Goal: Information Seeking & Learning: Learn about a topic

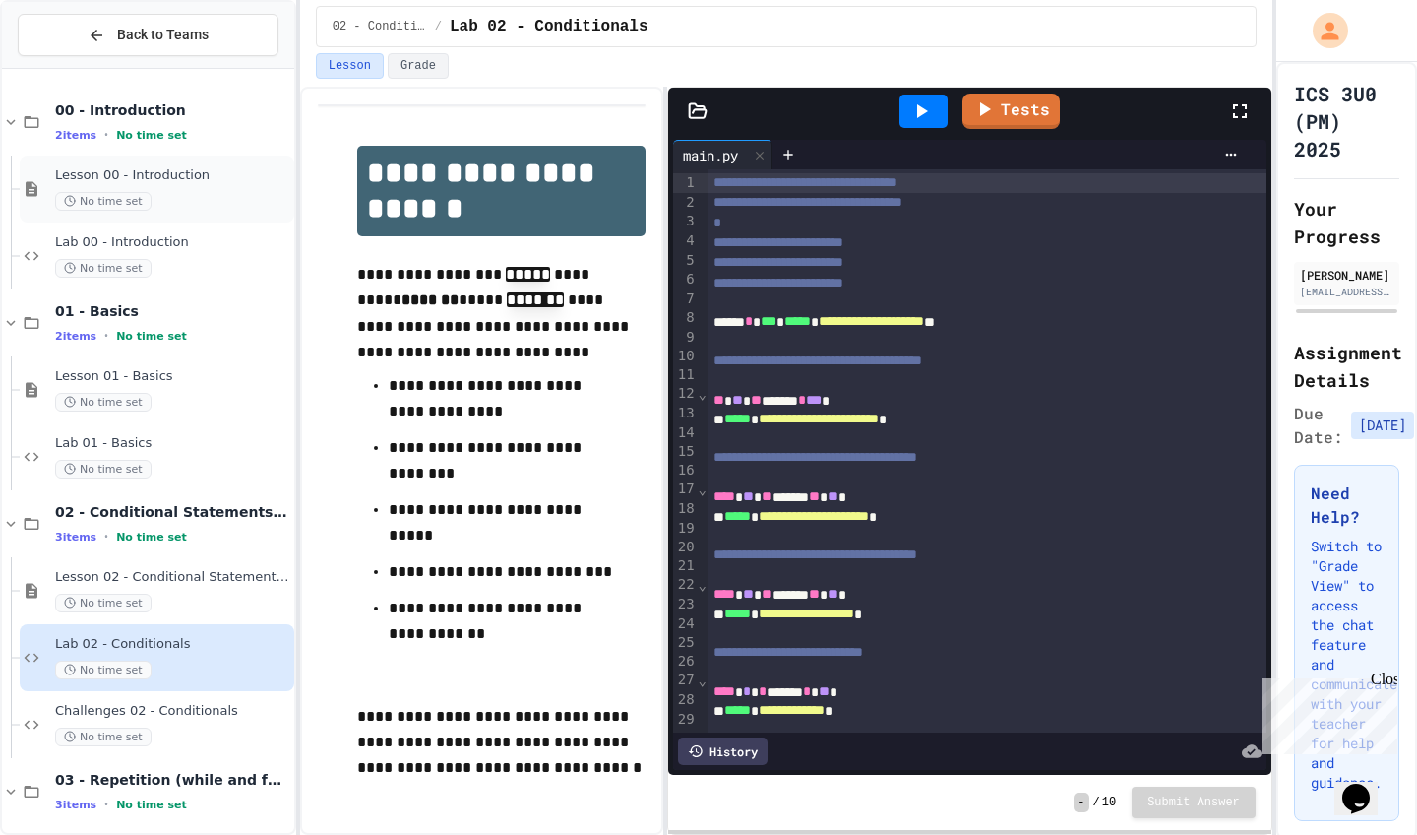
scroll to position [95, 0]
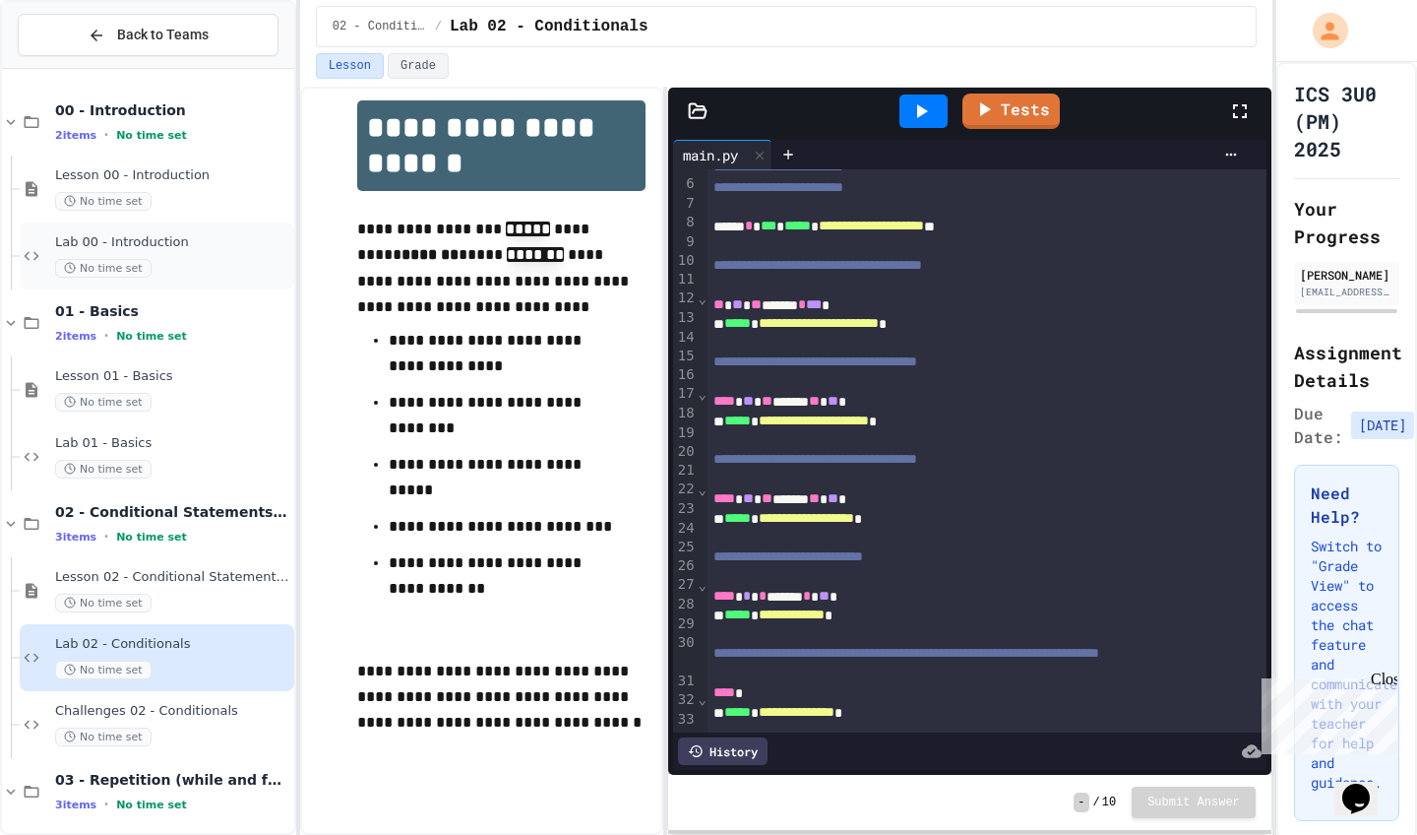
click at [178, 285] on div "Lab 00 - Introduction No time set" at bounding box center [157, 255] width 275 height 67
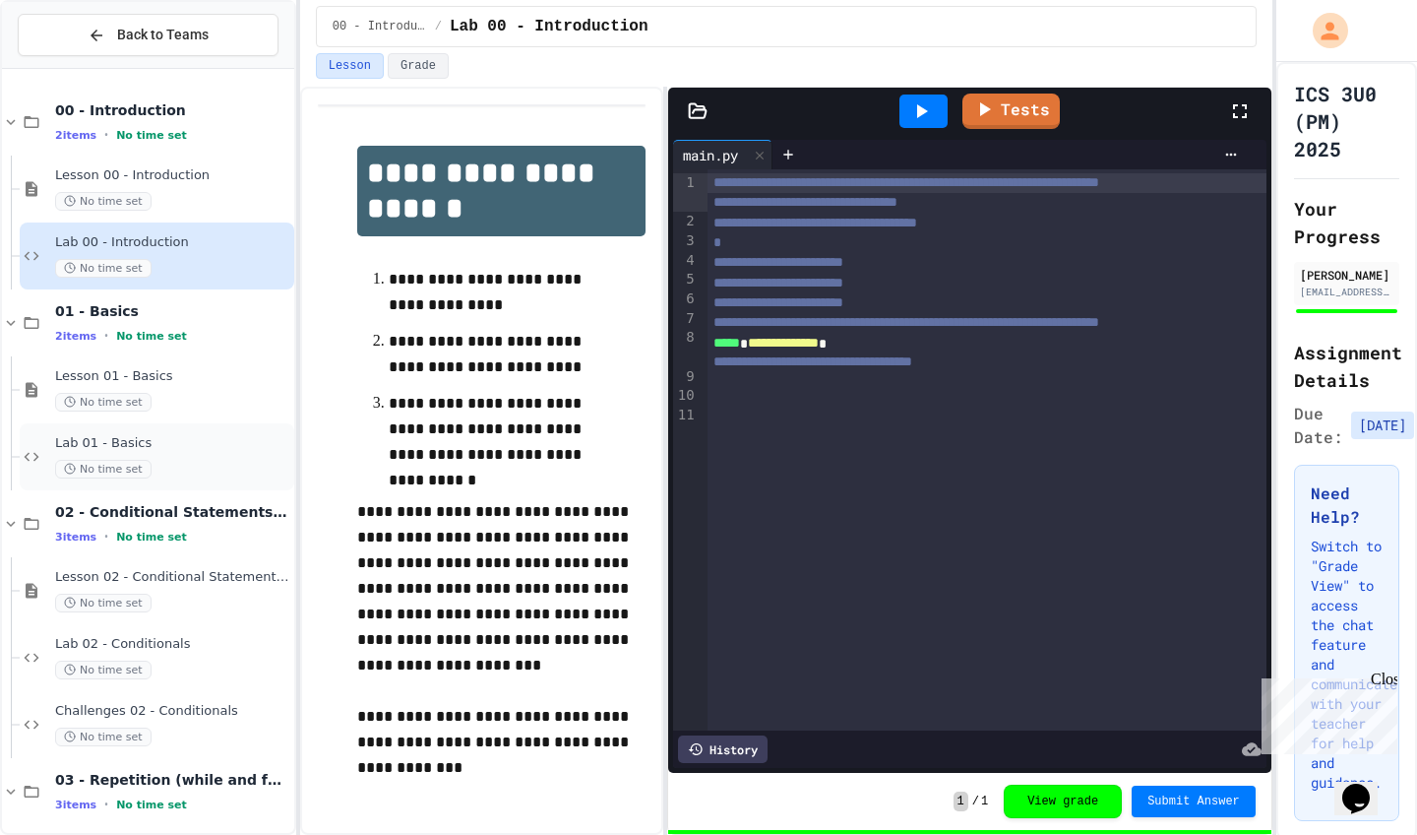
click at [180, 472] on div "No time set" at bounding box center [172, 469] width 235 height 19
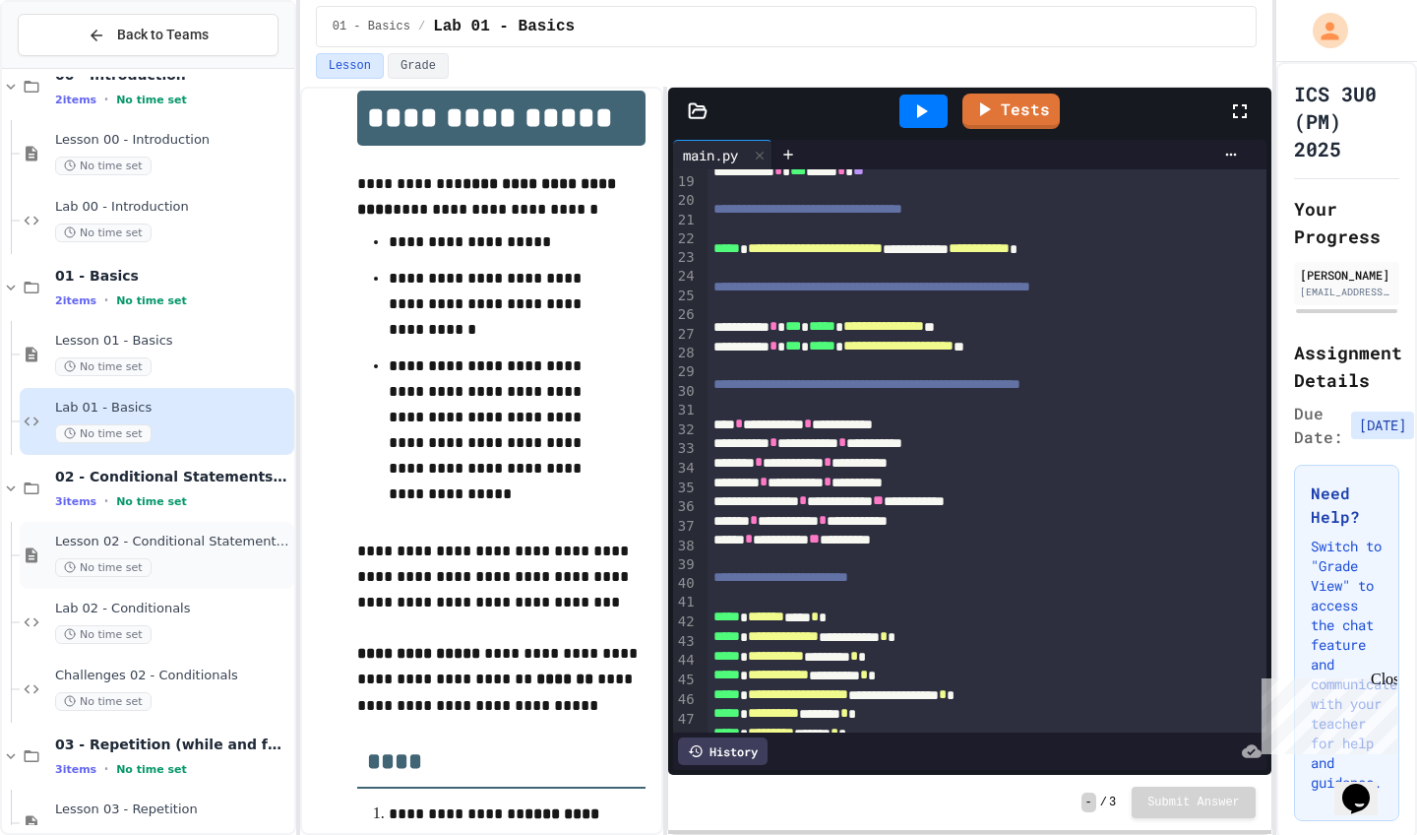
click at [210, 579] on div "Lesson 02 - Conditional Statements (if) No time set" at bounding box center [157, 555] width 275 height 67
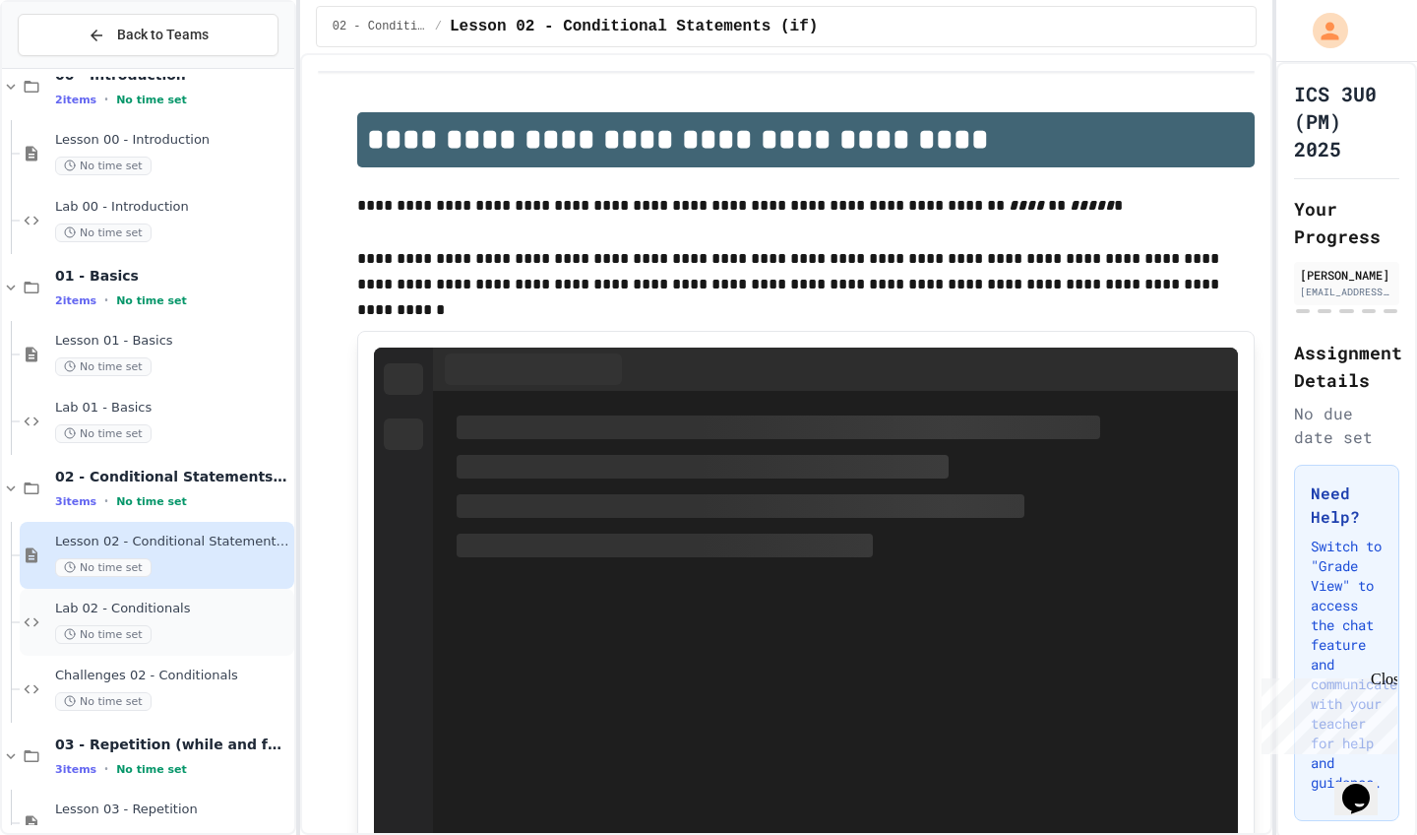
scroll to position [58, 0]
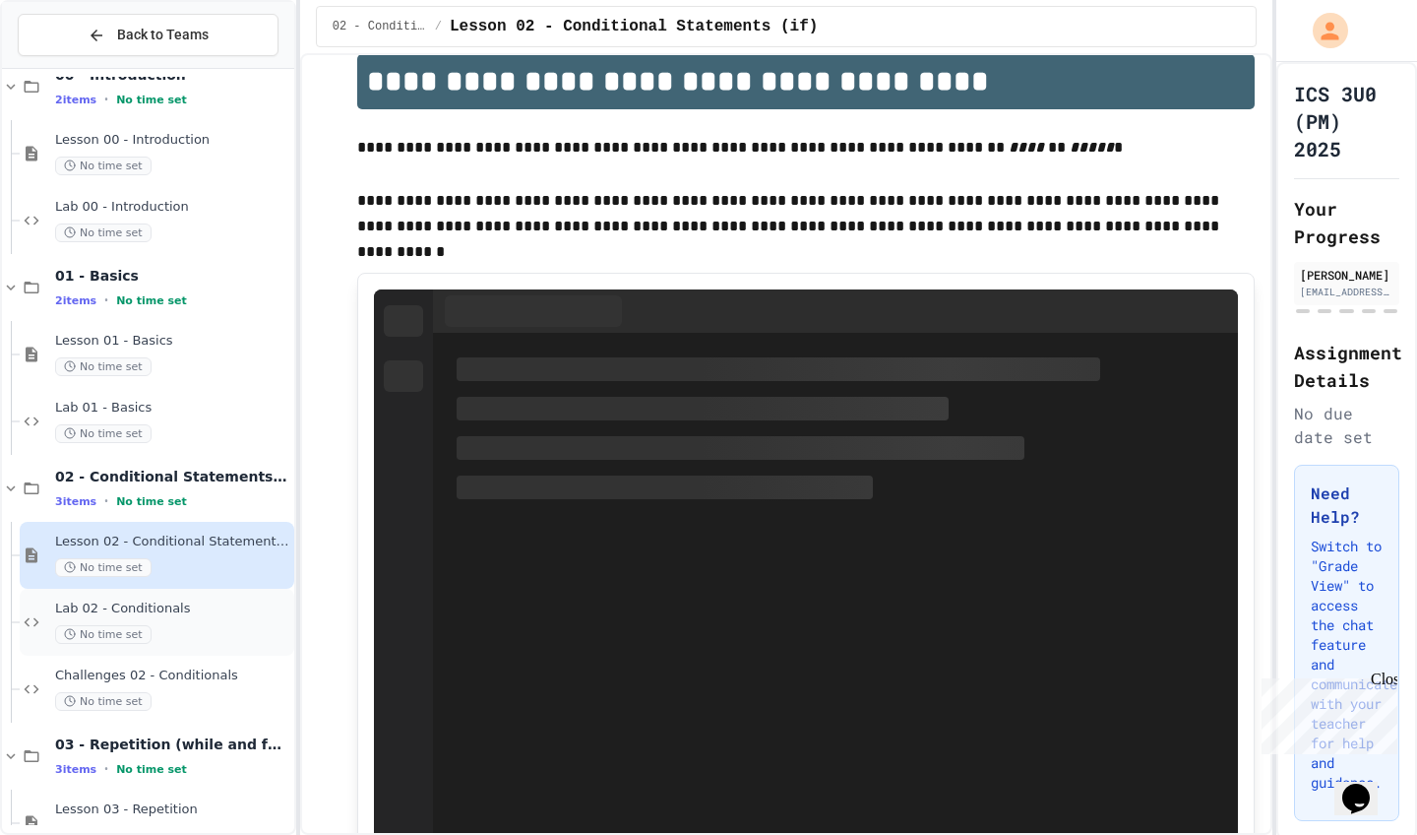
click at [210, 602] on span "Lab 02 - Conditionals" at bounding box center [172, 608] width 235 height 17
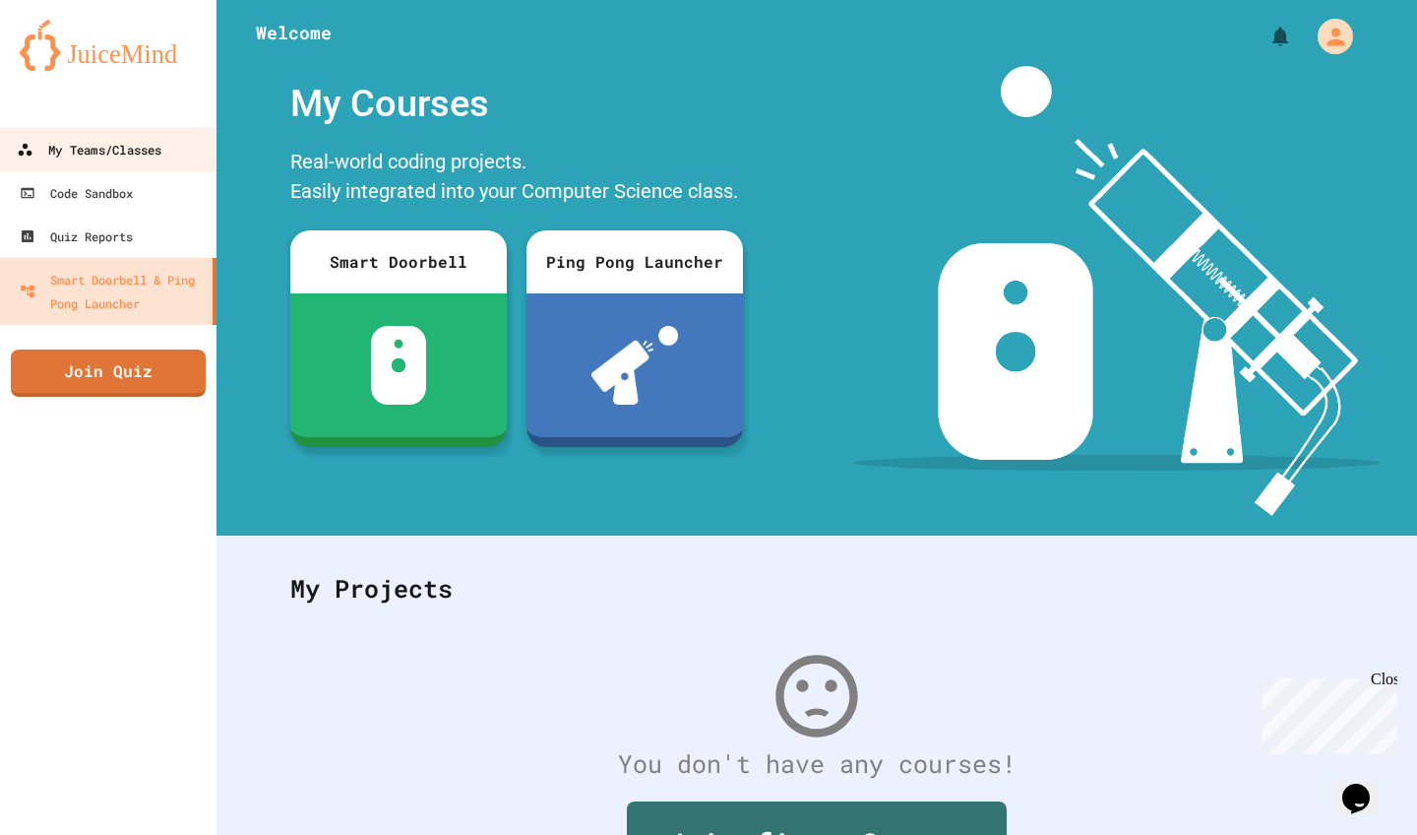
click at [127, 154] on div "My Teams/Classes" at bounding box center [89, 150] width 145 height 25
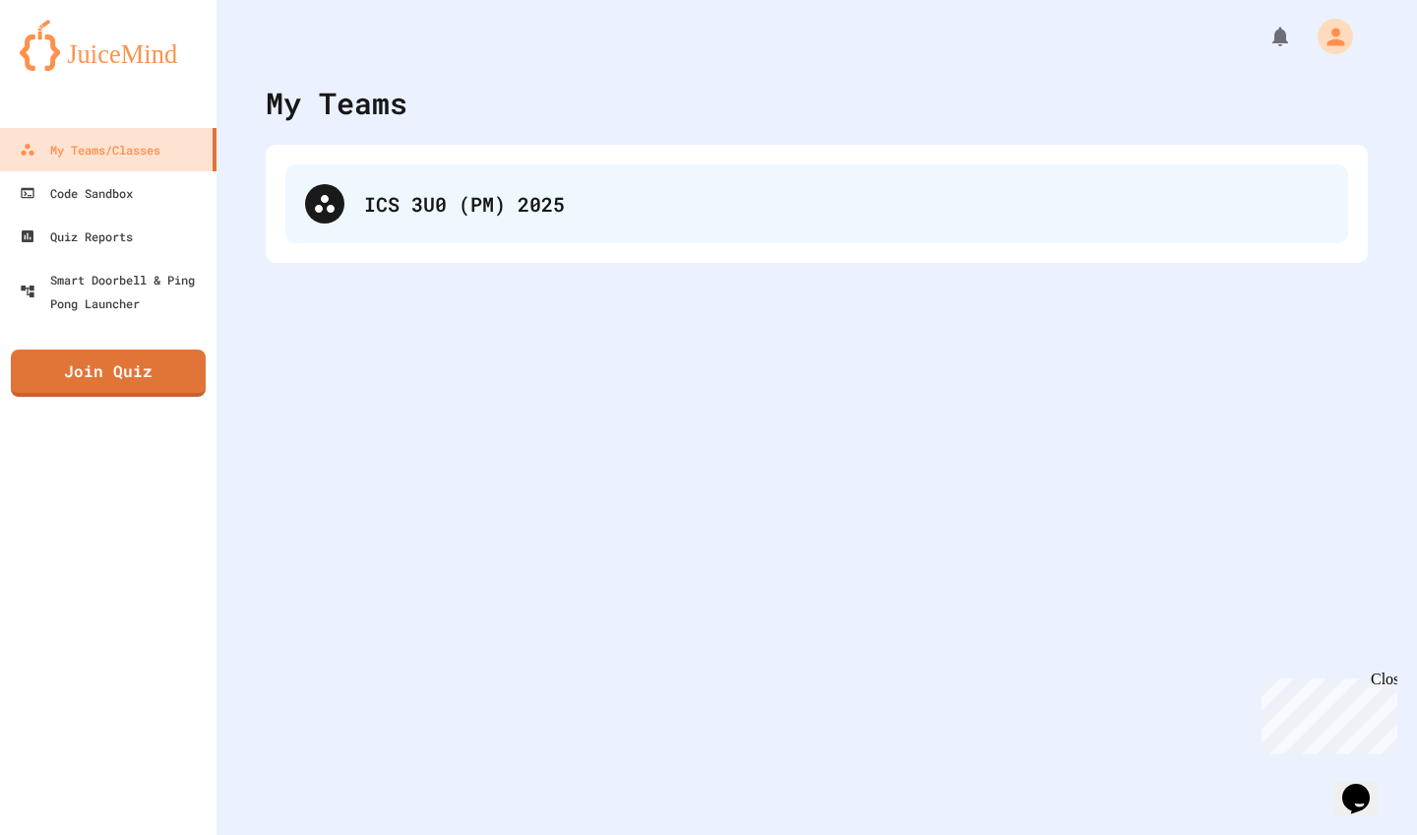
click at [492, 234] on div "ICS 3U0 (PM) 2025" at bounding box center [816, 203] width 1063 height 79
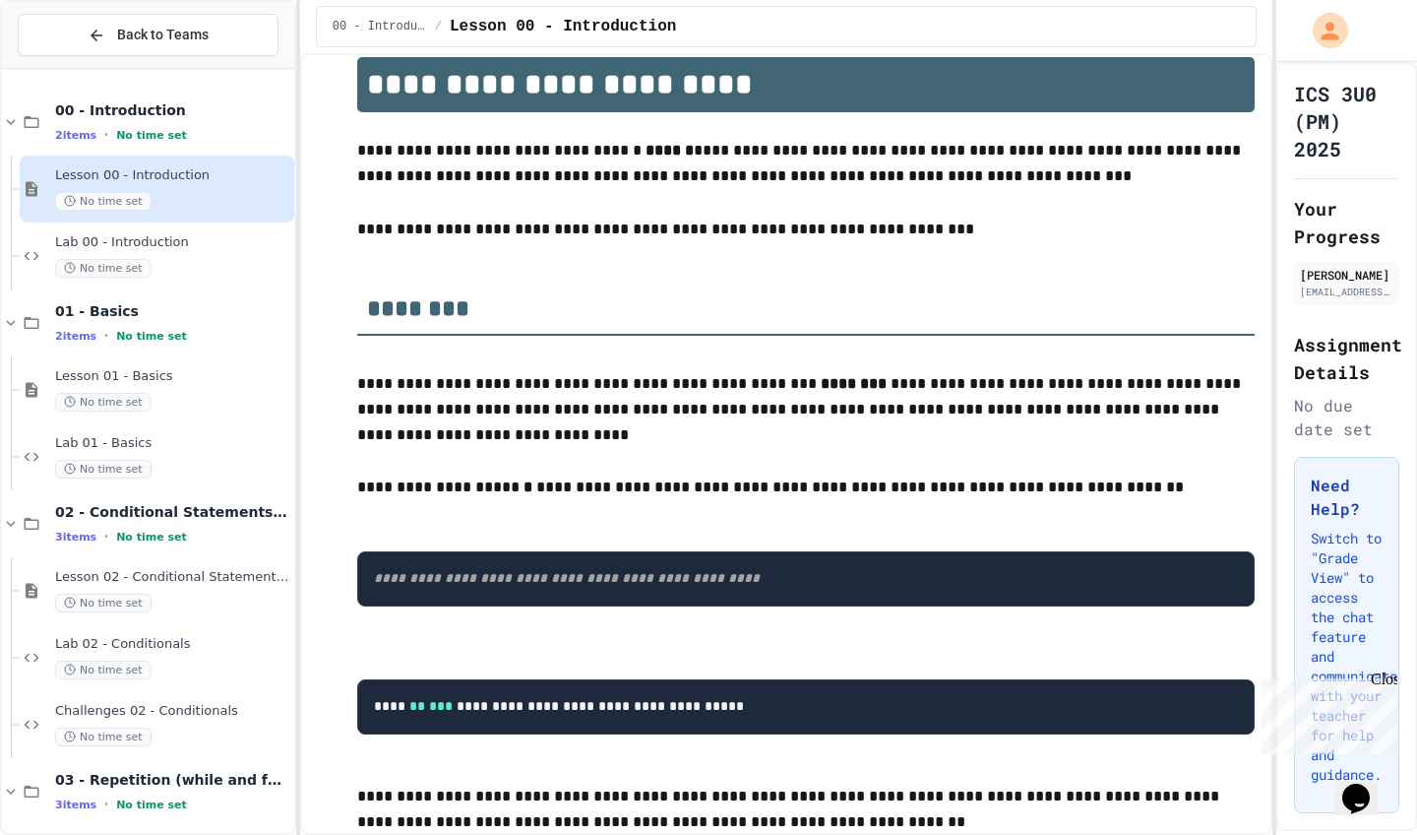
scroll to position [127, 0]
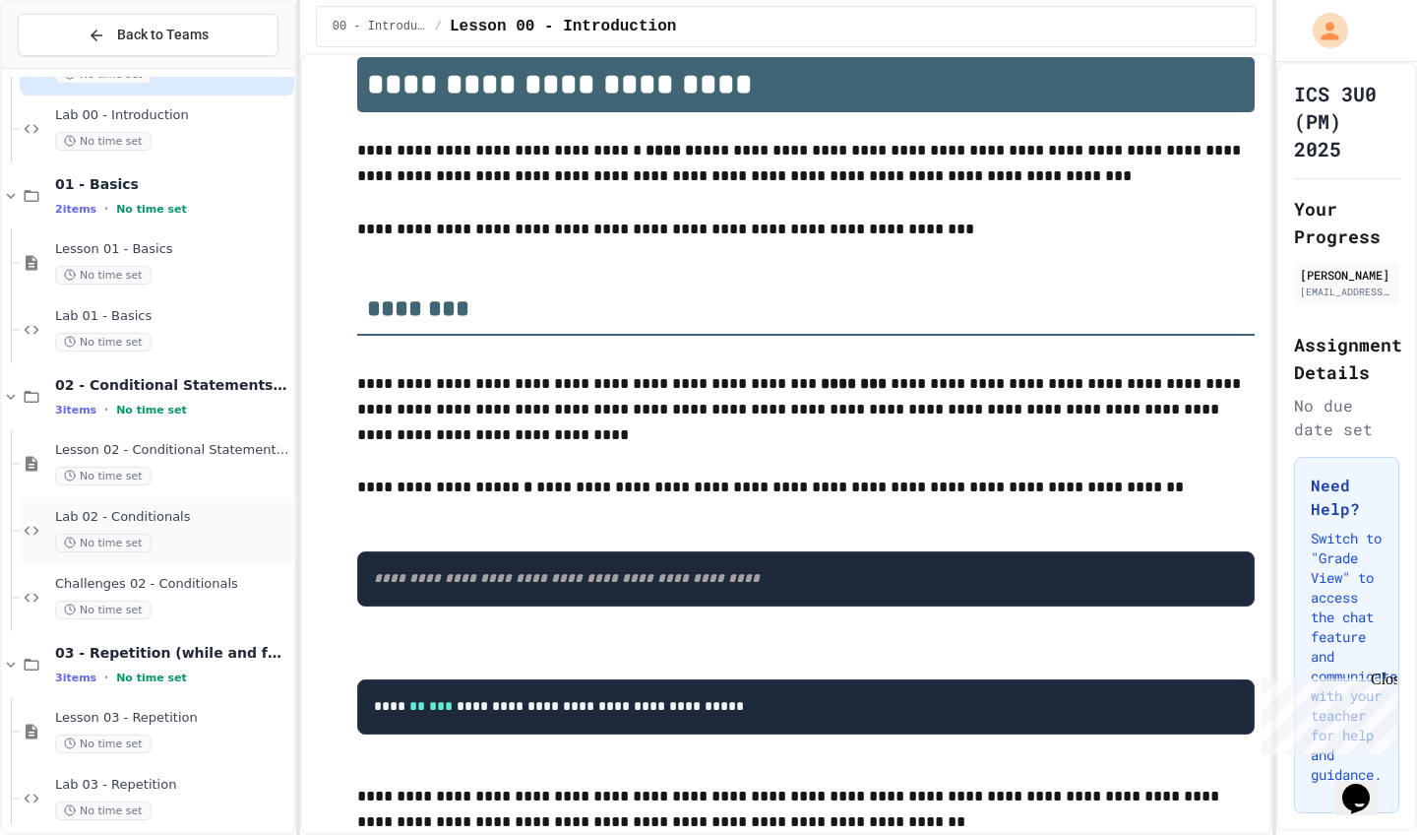
click at [229, 534] on div "No time set" at bounding box center [172, 543] width 235 height 19
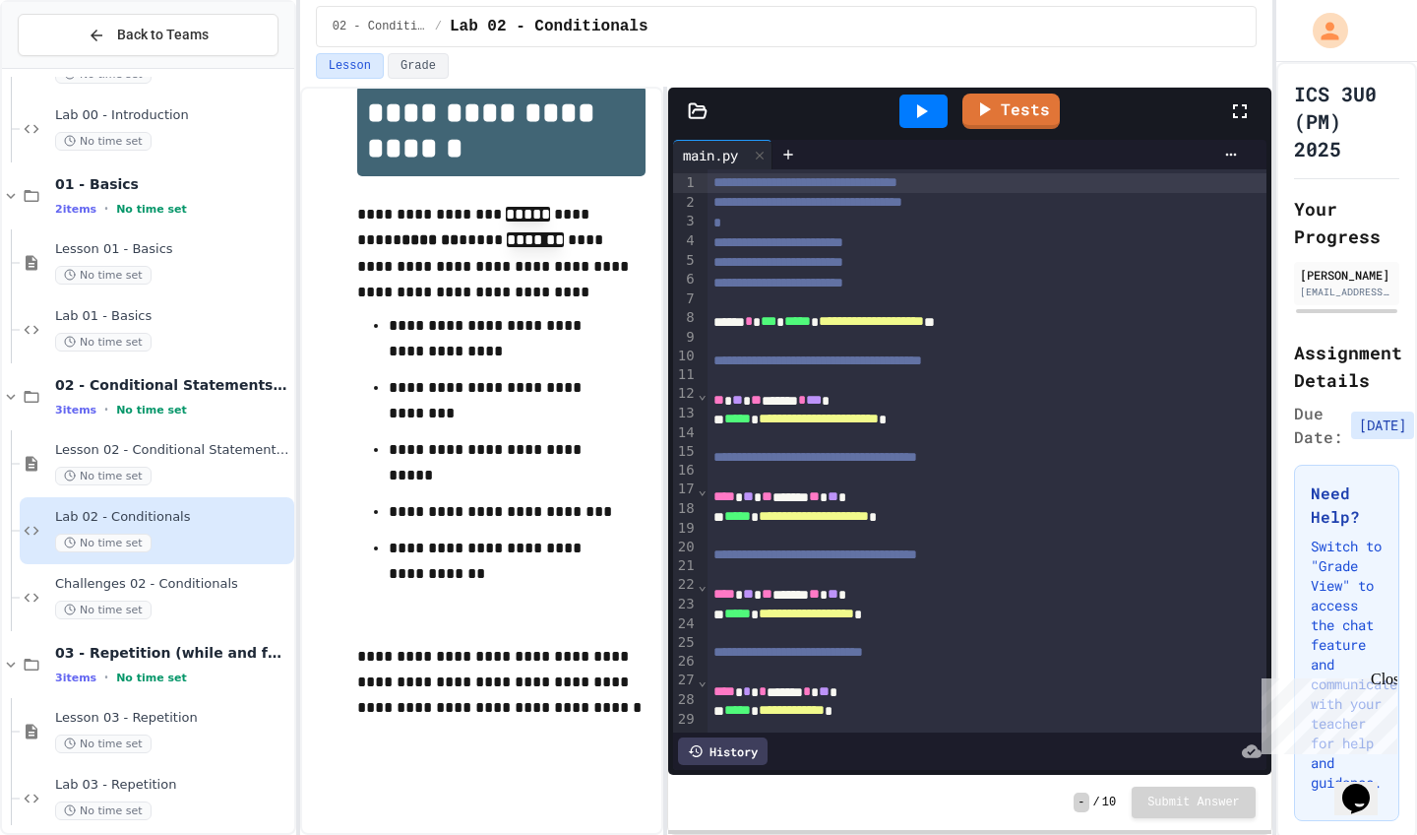
scroll to position [65, 0]
